Goal: Task Accomplishment & Management: Manage account settings

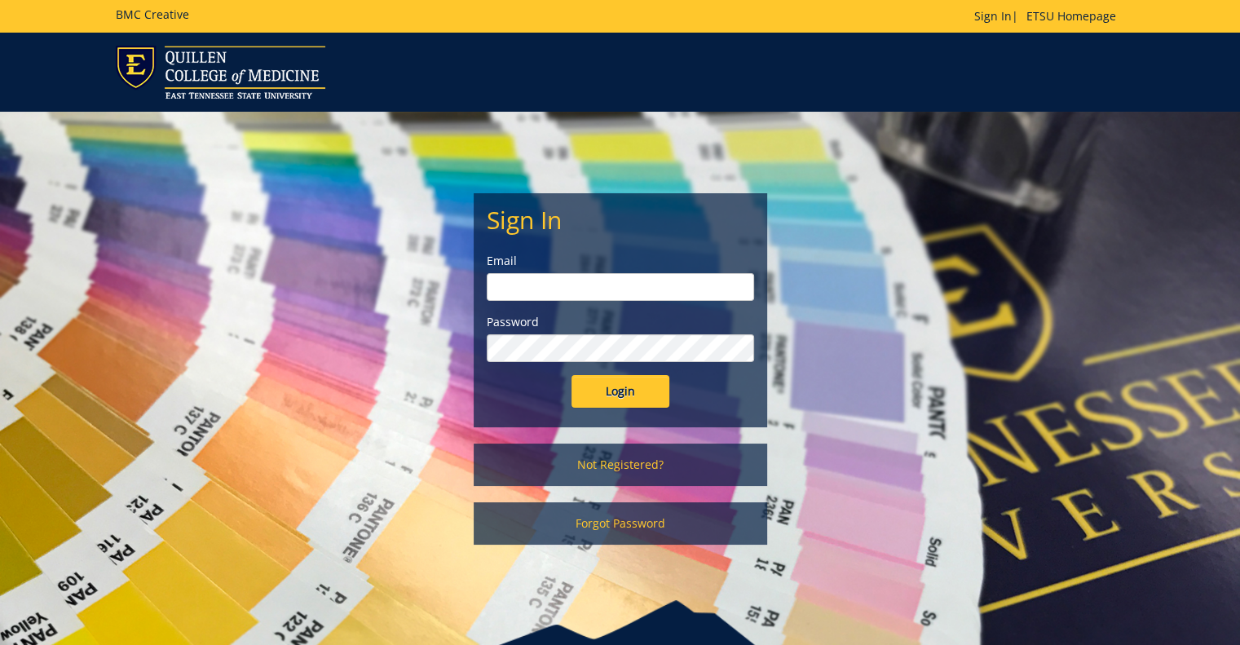
click at [636, 303] on form "Sign In Email Password Login" at bounding box center [620, 306] width 267 height 201
click at [637, 289] on input "email" at bounding box center [620, 287] width 267 height 28
type input "[EMAIL_ADDRESS][DOMAIN_NAME]"
click at [572, 375] on input "Login" at bounding box center [621, 391] width 98 height 33
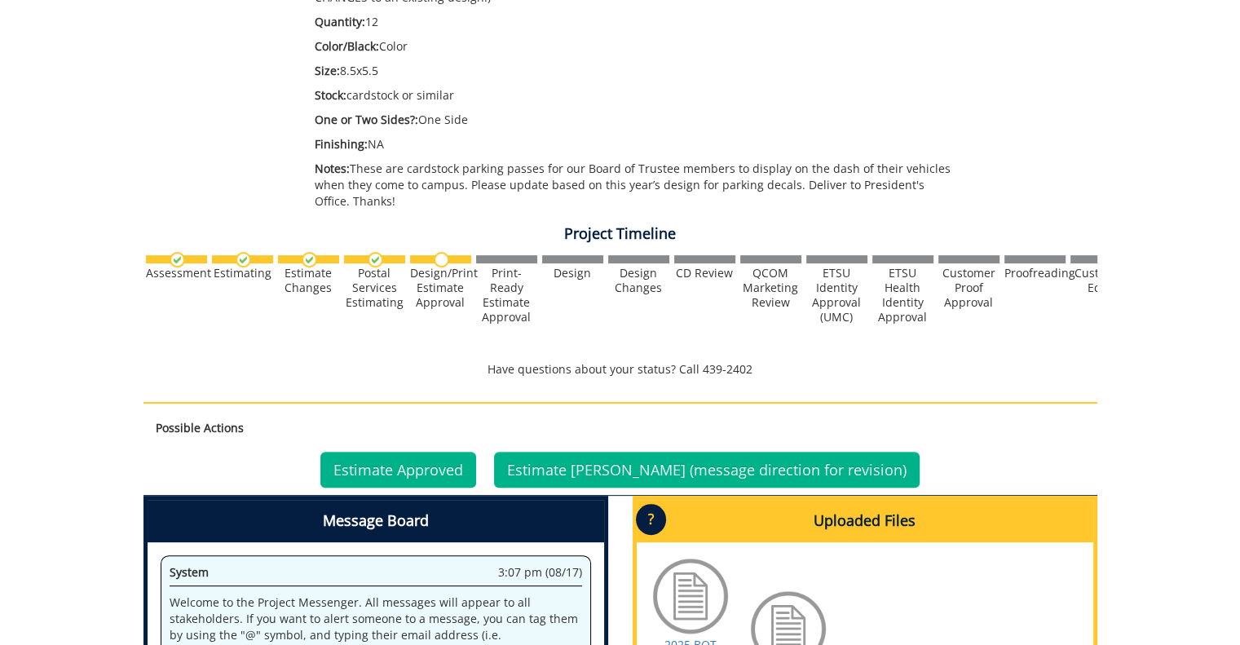
scroll to position [652, 0]
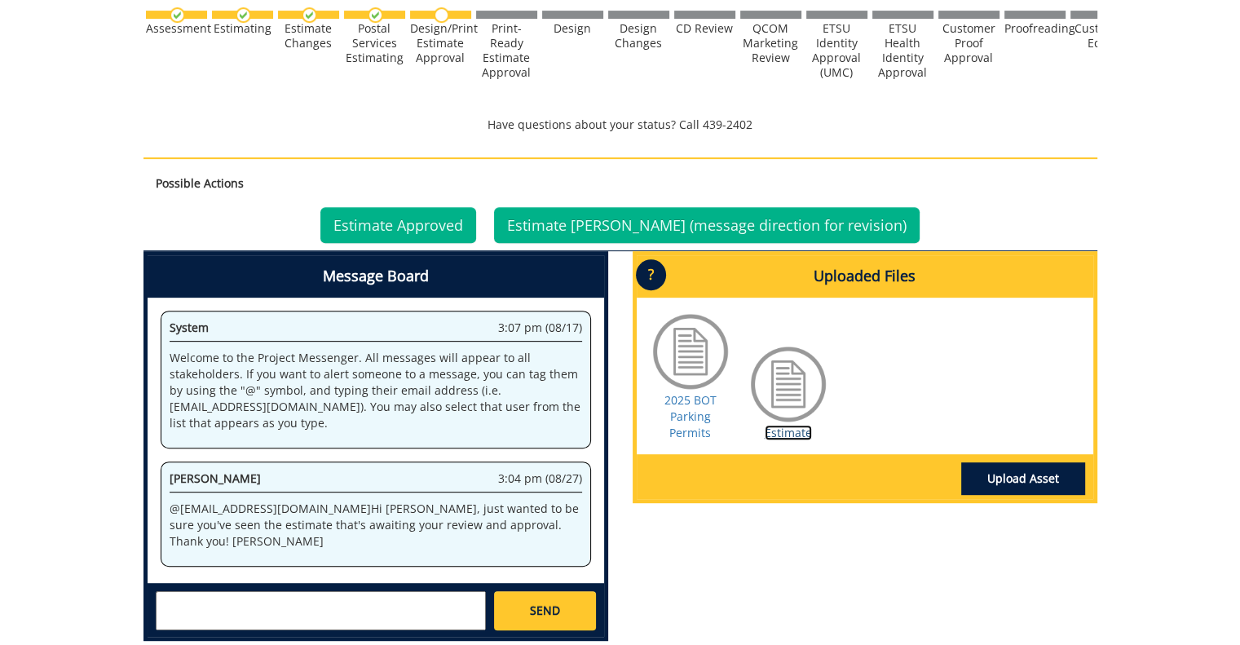
click at [789, 425] on link "Estimate" at bounding box center [788, 432] width 47 height 15
click at [446, 217] on link "Estimate Approved" at bounding box center [398, 225] width 156 height 36
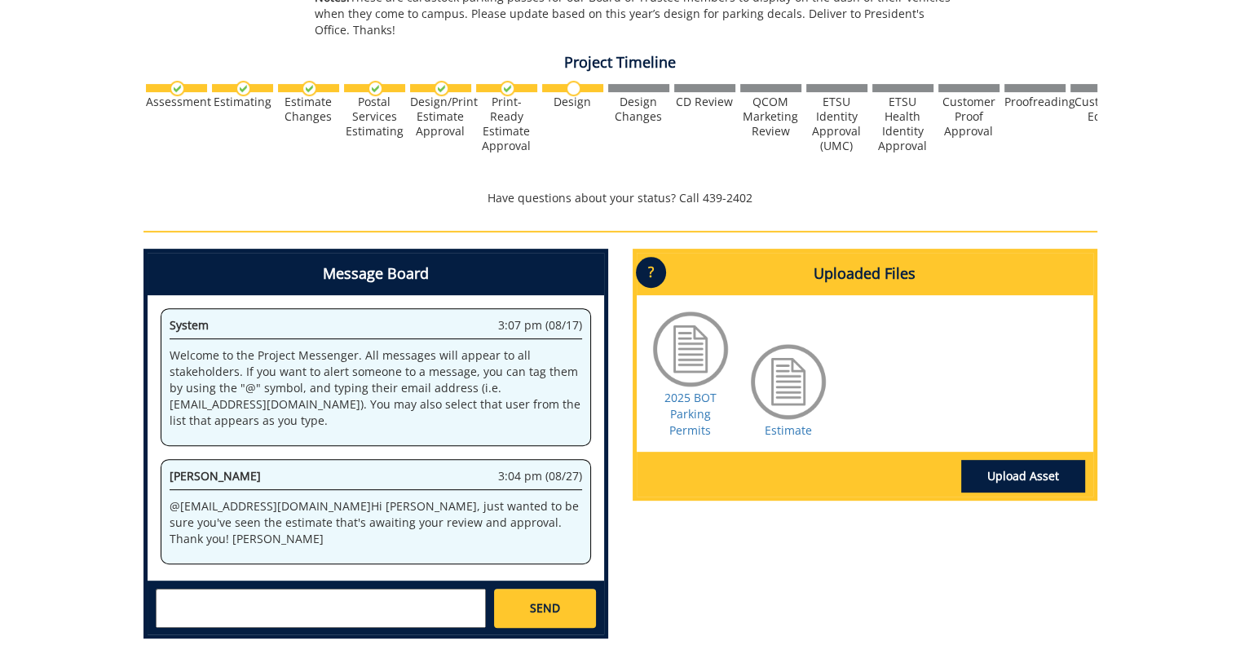
scroll to position [742, 0]
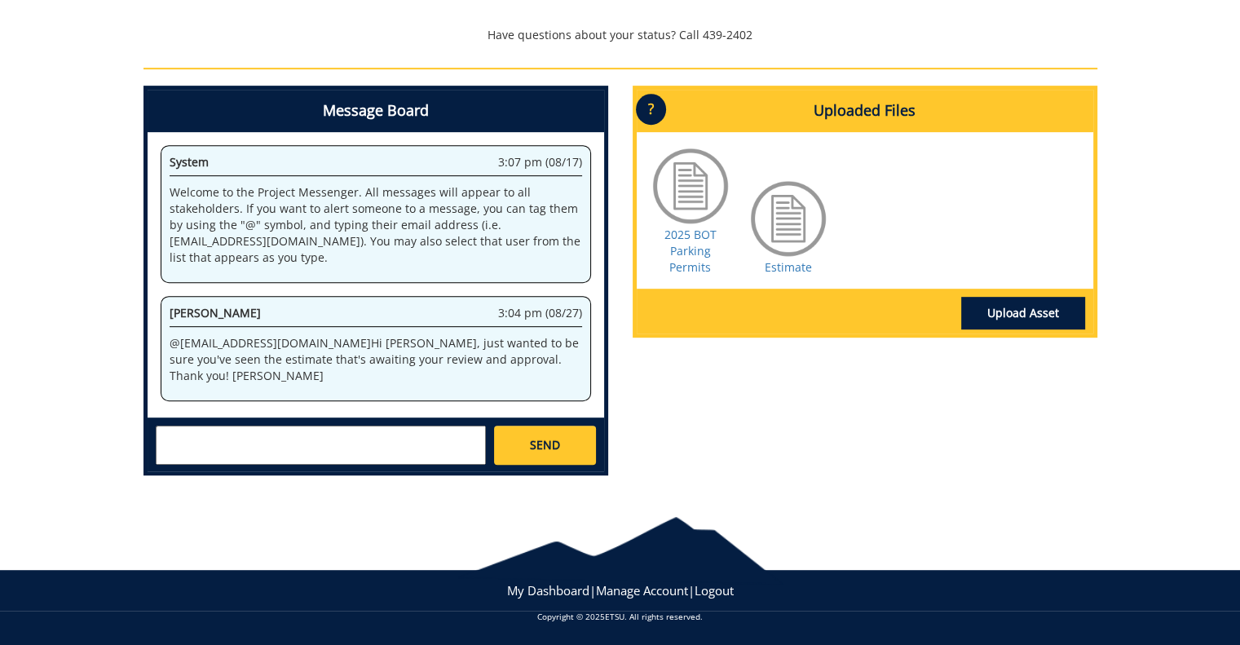
click at [364, 441] on textarea at bounding box center [321, 445] width 330 height 39
type textarea "Thanks @[EMAIL_ADDRESS][DOMAIN_NAME] - The estimate is approved."
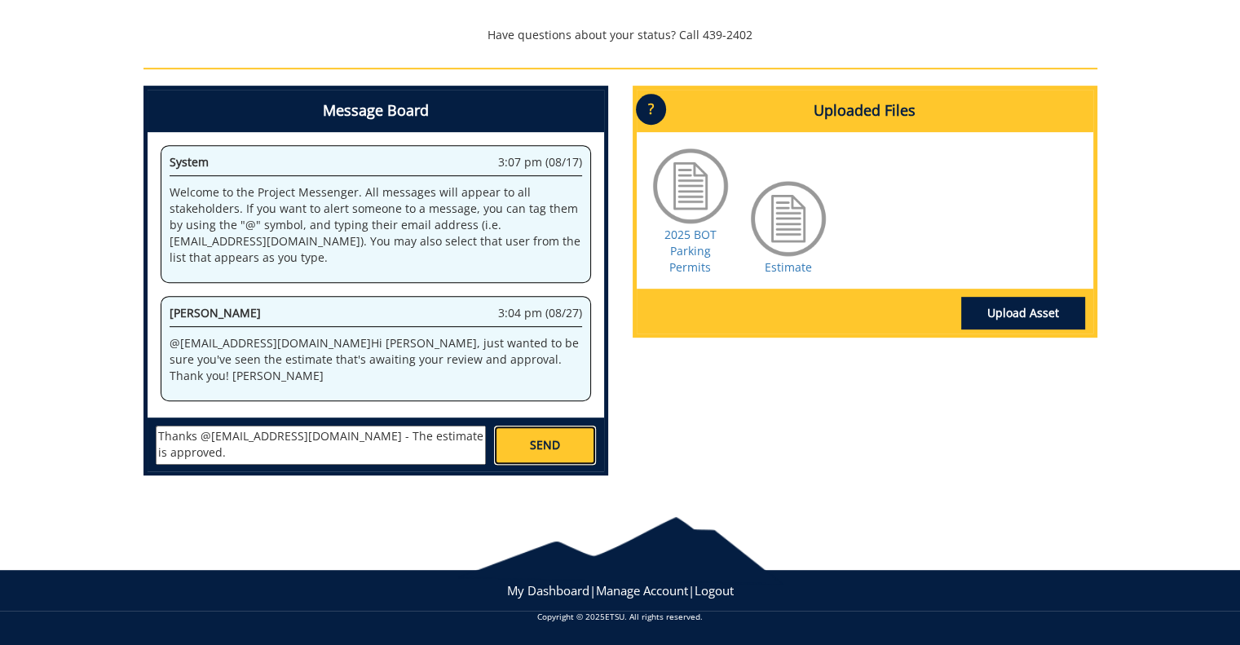
click at [533, 444] on span "SEND" at bounding box center [545, 445] width 30 height 16
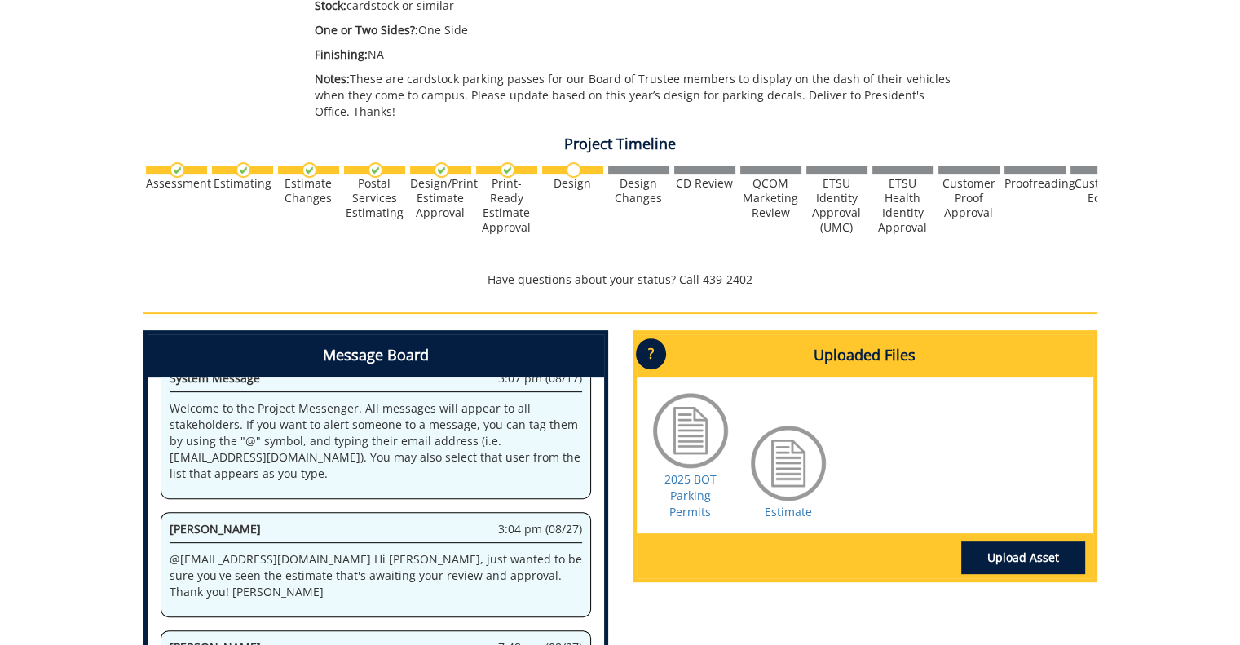
scroll to position [334, 0]
